Goal: Information Seeking & Learning: Learn about a topic

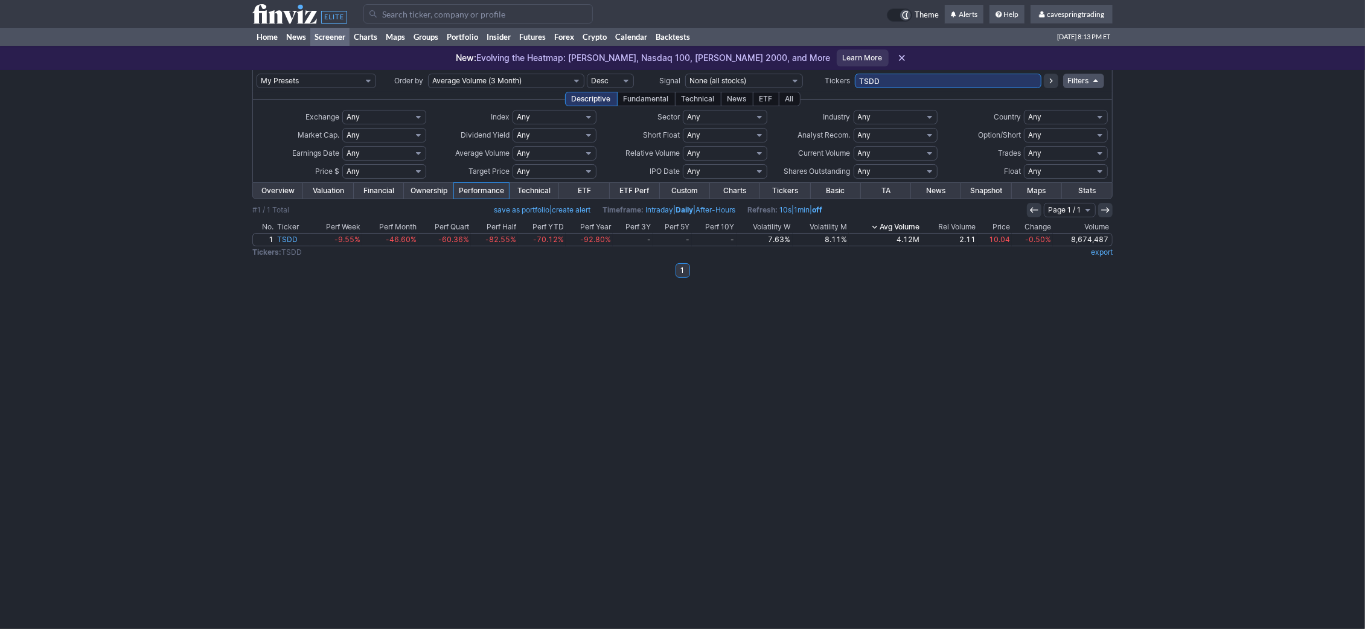
drag, startPoint x: 889, startPoint y: 77, endPoint x: 743, endPoint y: 77, distance: 146.1
click at [855, 77] on input "TSDD" at bounding box center [948, 81] width 187 height 14
type input "ewh"
click at [912, 78] on input "EWH" at bounding box center [948, 81] width 187 height 14
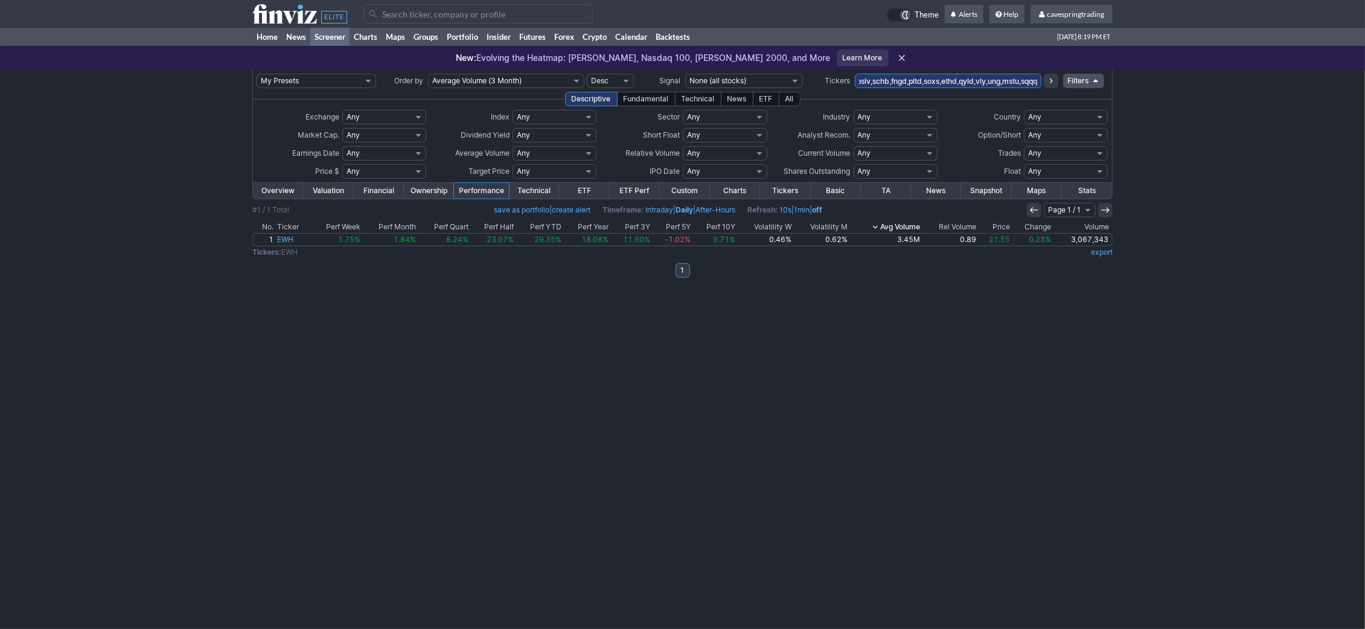
type input "nvox,pslv,schb,fngd,pltd,soxs,ethd,qyld,vly,ung,mstu,sqqq"
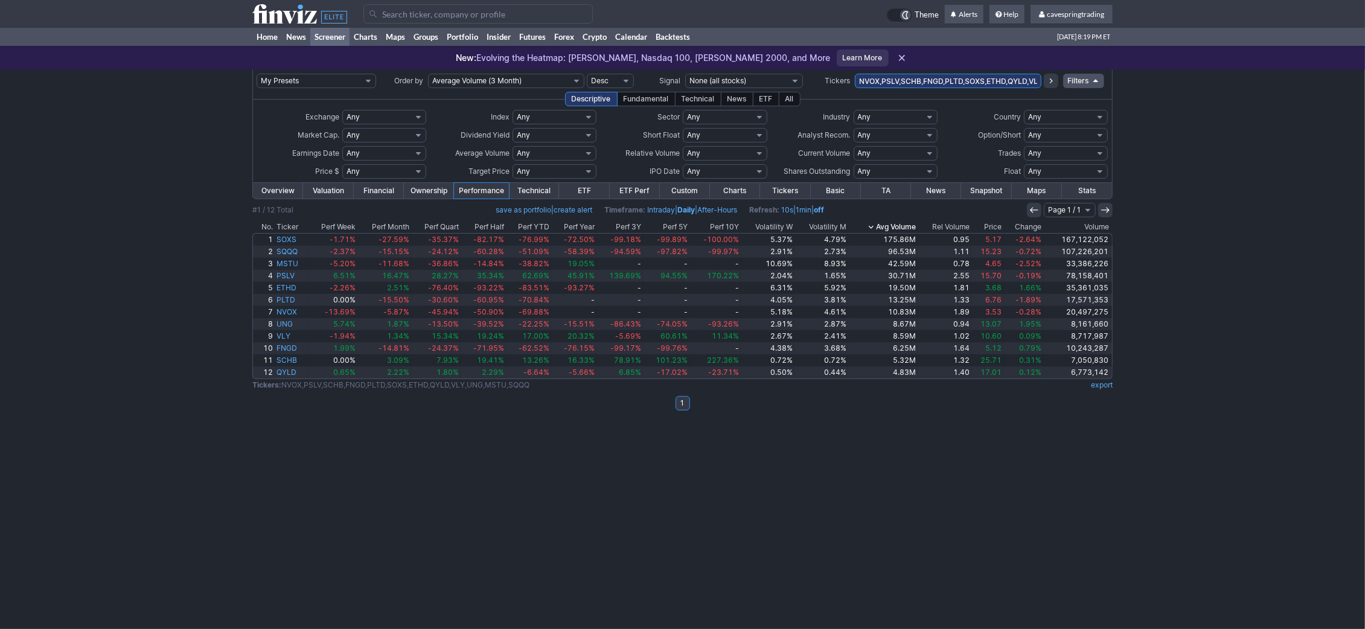
click at [294, 223] on th "Ticker" at bounding box center [291, 227] width 33 height 12
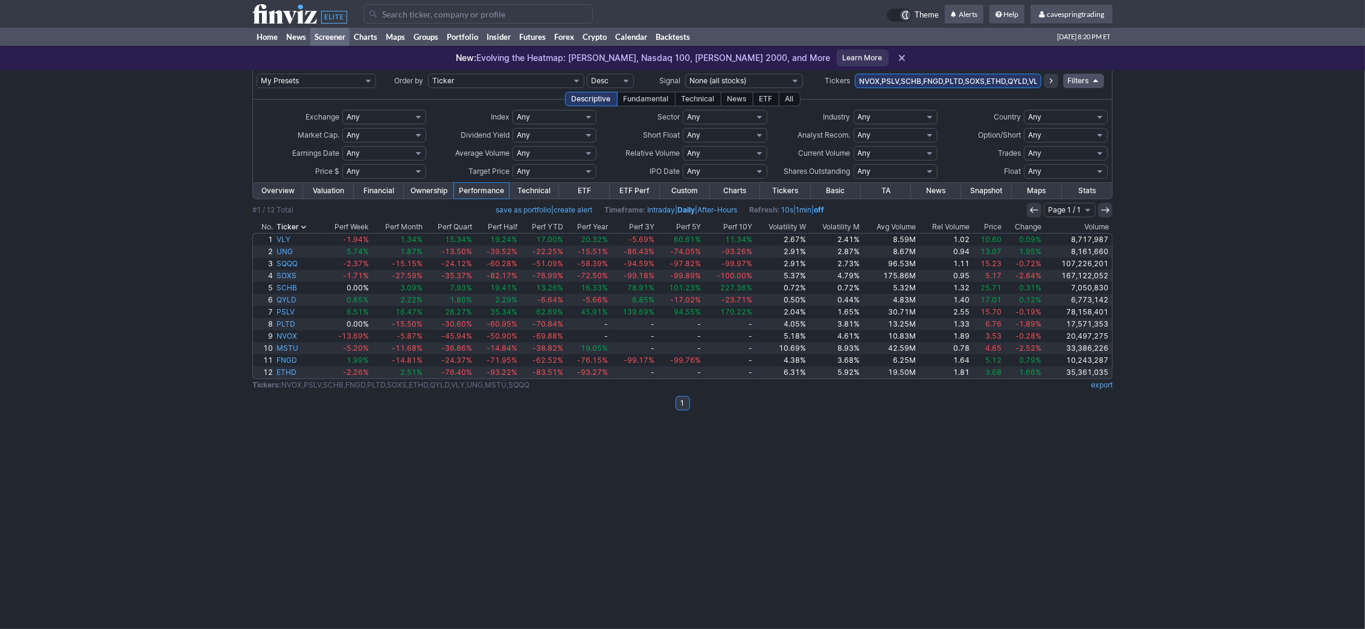
click at [294, 222] on th "Ticker" at bounding box center [298, 227] width 46 height 12
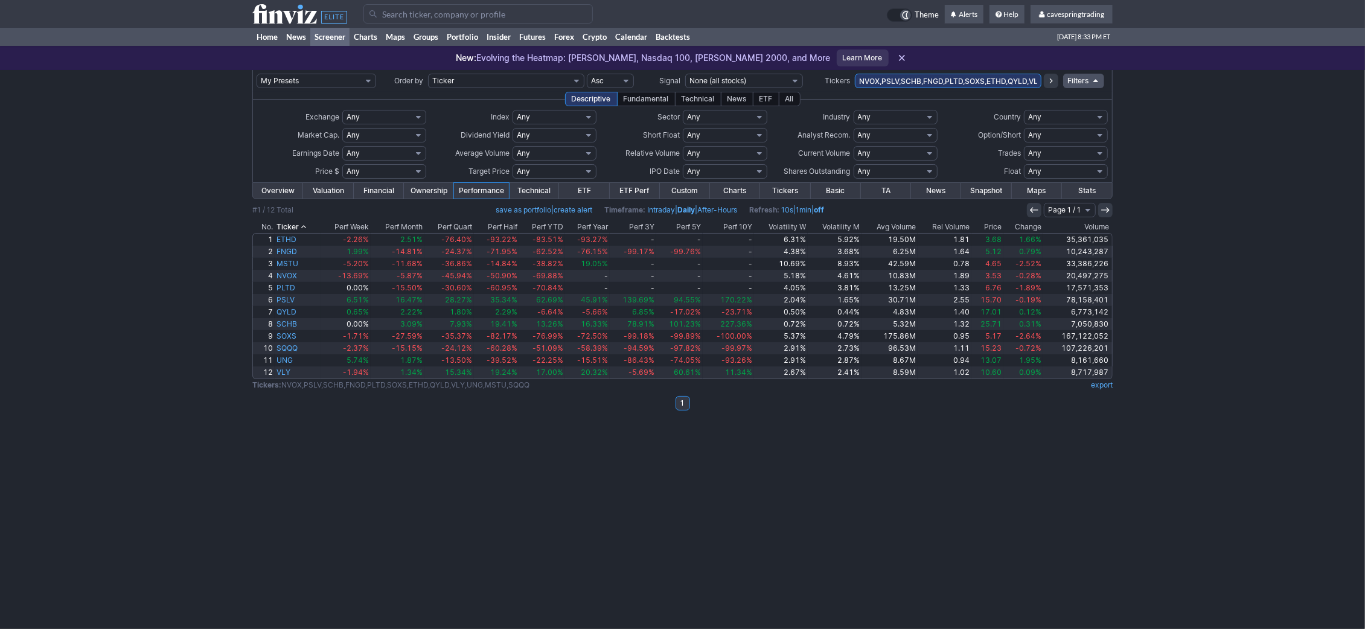
click at [918, 85] on input "NVOX,PSLV,SCHB,FNGD,PLTD,SOXS,ETHD,QYLD,VLY,UNG,MSTU,SQQQ" at bounding box center [948, 81] width 187 height 14
type input "nvox"
